Goal: Task Accomplishment & Management: Manage account settings

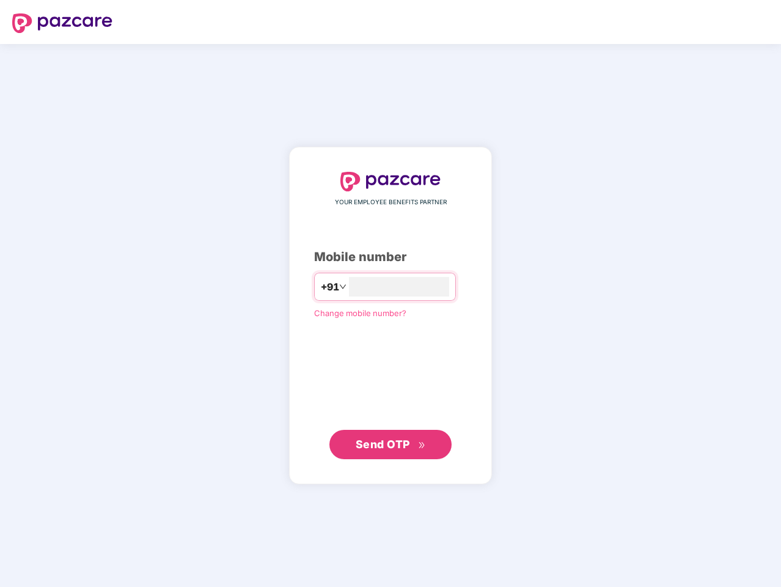
click at [391, 293] on input "number" at bounding box center [399, 287] width 100 height 20
click at [62, 23] on img at bounding box center [62, 23] width 100 height 20
click at [321, 287] on span "+91" at bounding box center [330, 286] width 18 height 15
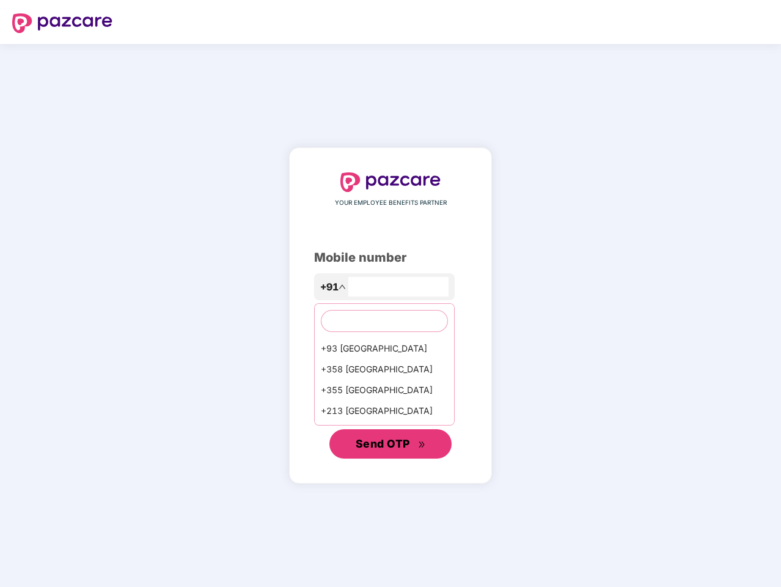
click at [391, 444] on span "Send OTP" at bounding box center [383, 443] width 54 height 13
